Goal: Task Accomplishment & Management: Complete application form

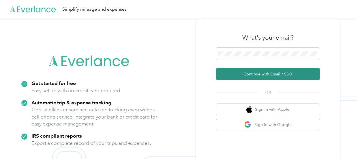
click at [261, 72] on button "Continue with Email / SSO" at bounding box center [268, 74] width 104 height 12
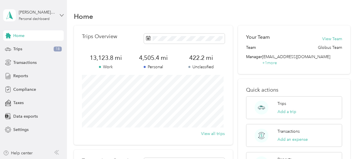
click at [62, 15] on icon at bounding box center [62, 15] width 4 height 4
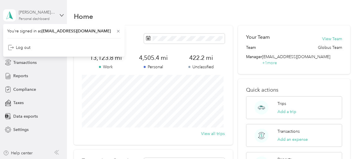
click at [40, 11] on div "[PERSON_NAME] May" at bounding box center [37, 12] width 36 height 6
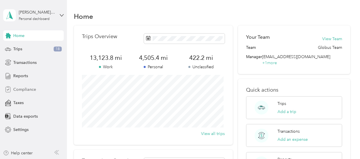
click at [33, 93] on div "Compliance" at bounding box center [33, 89] width 61 height 10
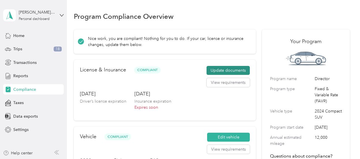
click at [219, 68] on button "Update documents" at bounding box center [227, 70] width 43 height 9
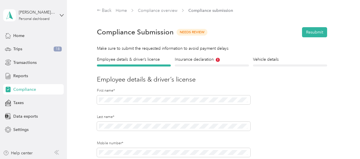
scroll to position [1, 0]
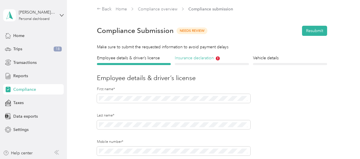
click at [209, 59] on h4 "Insurance declaration" at bounding box center [212, 58] width 74 height 6
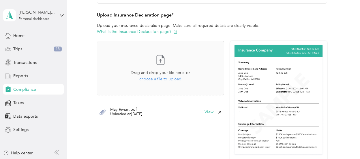
scroll to position [141, 0]
click at [170, 79] on span "choose a file to upload" at bounding box center [160, 79] width 42 height 5
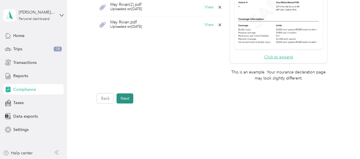
click at [131, 98] on button "Next" at bounding box center [124, 98] width 17 height 10
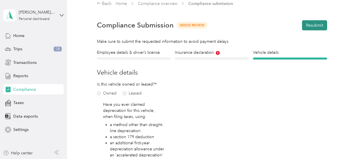
click at [306, 25] on button "Resubmit" at bounding box center [314, 25] width 25 height 10
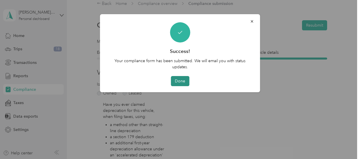
click at [182, 83] on button "Done" at bounding box center [180, 81] width 18 height 10
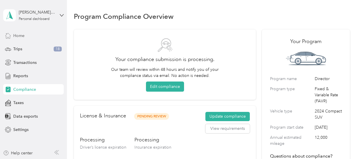
click at [20, 33] on span "Home" at bounding box center [18, 36] width 11 height 6
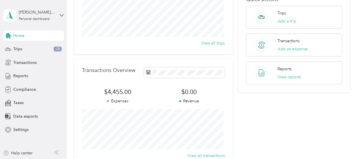
scroll to position [63, 0]
